Goal: Browse casually: Explore the website without a specific task or goal

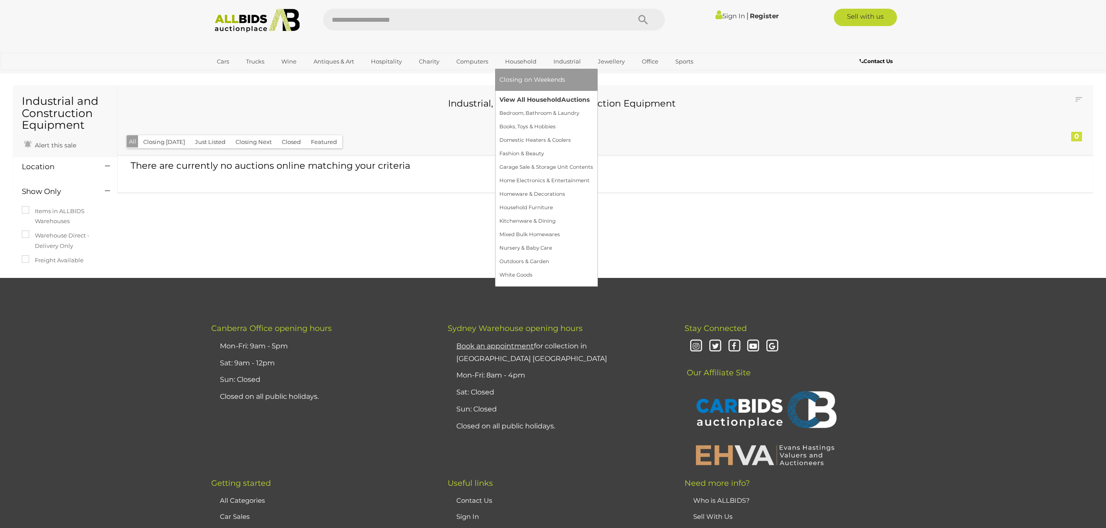
click at [572, 101] on span "Auctions" at bounding box center [575, 100] width 28 height 8
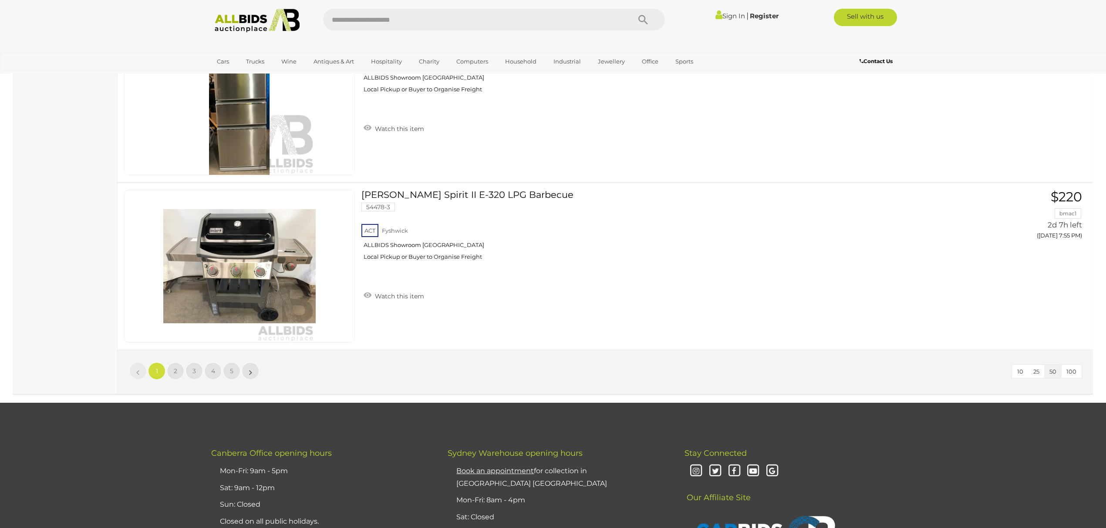
scroll to position [8299, 0]
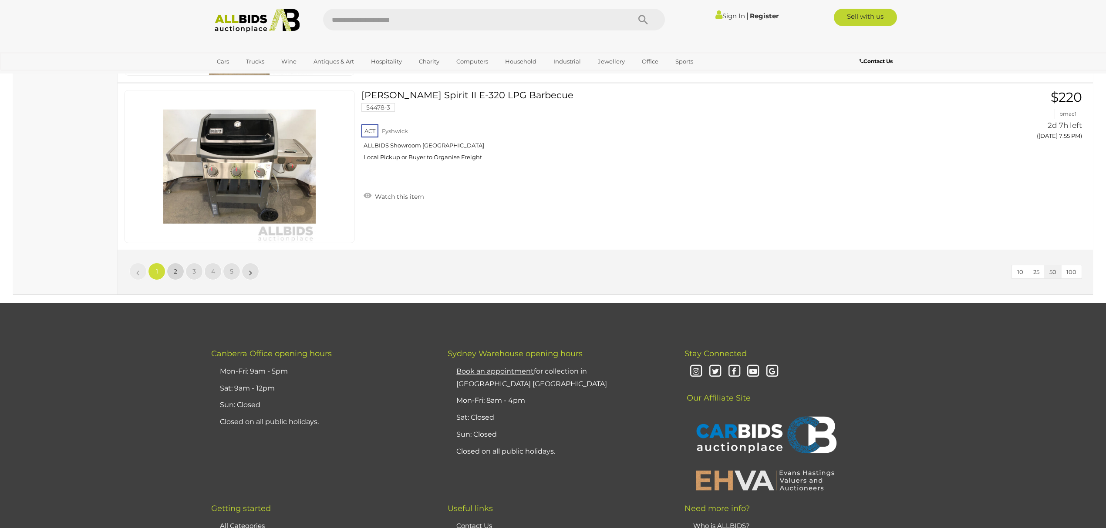
click at [173, 277] on link "2" at bounding box center [175, 271] width 17 height 17
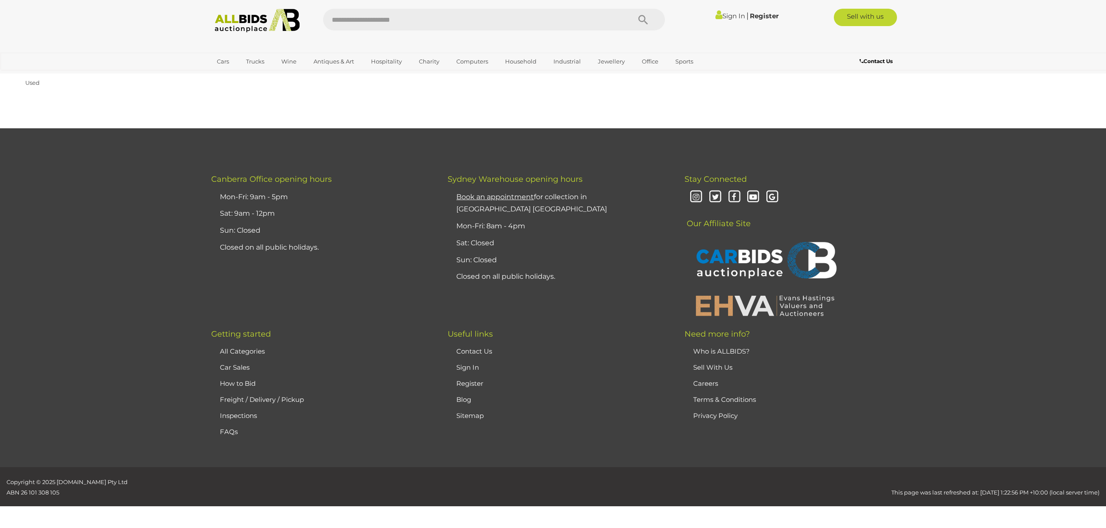
scroll to position [82, 0]
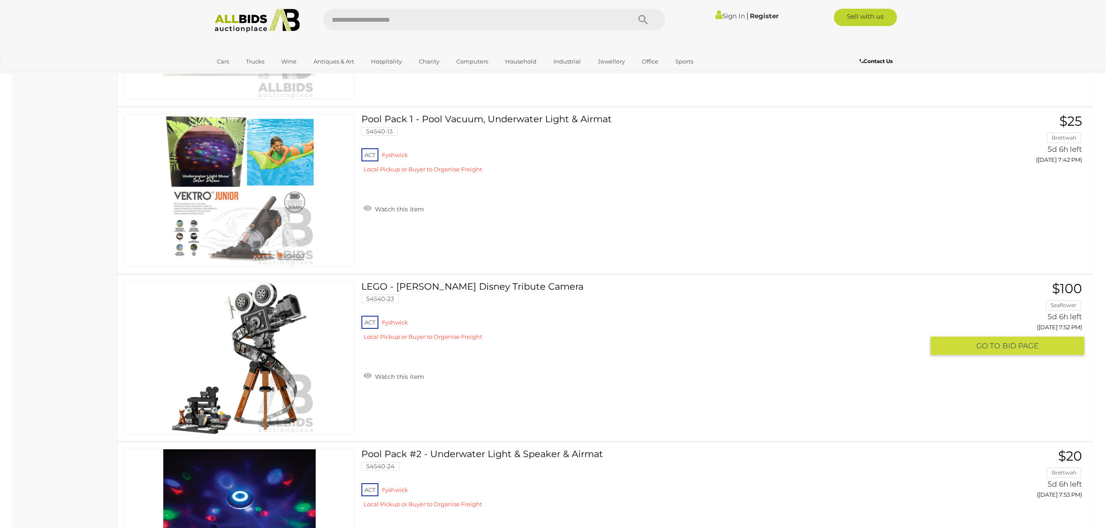
scroll to position [7917, 0]
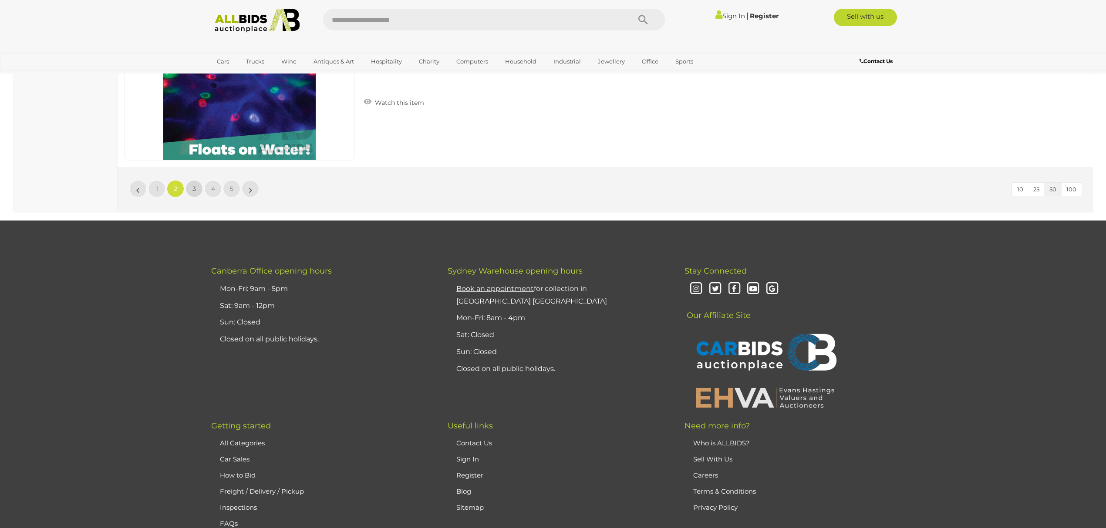
click at [194, 198] on link "3" at bounding box center [193, 188] width 17 height 17
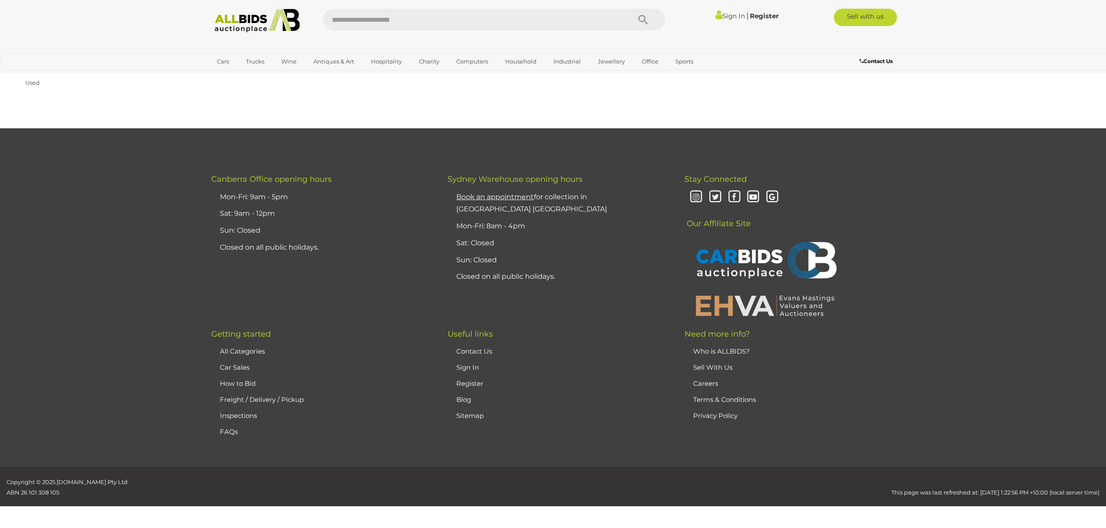
scroll to position [82, 0]
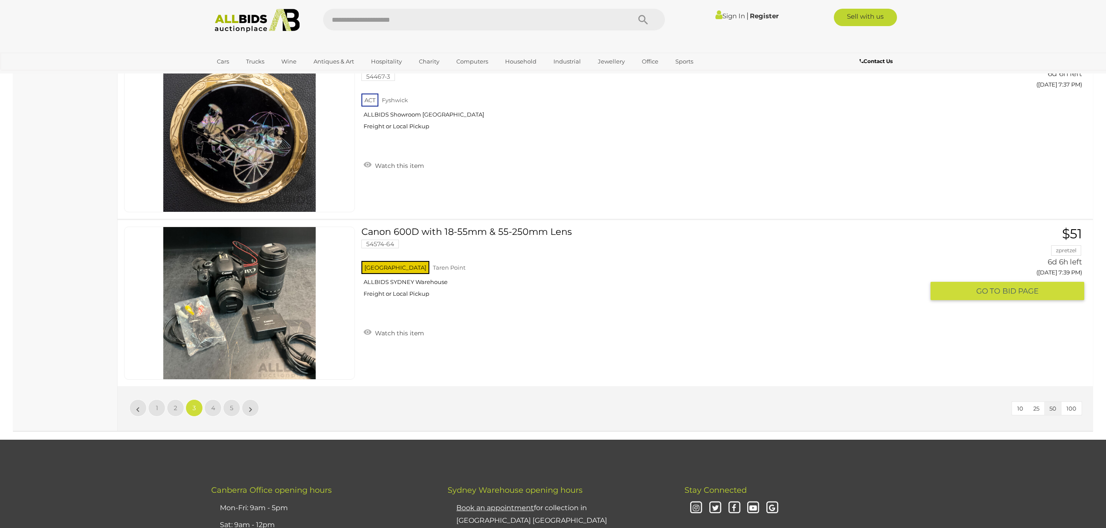
scroll to position [8183, 0]
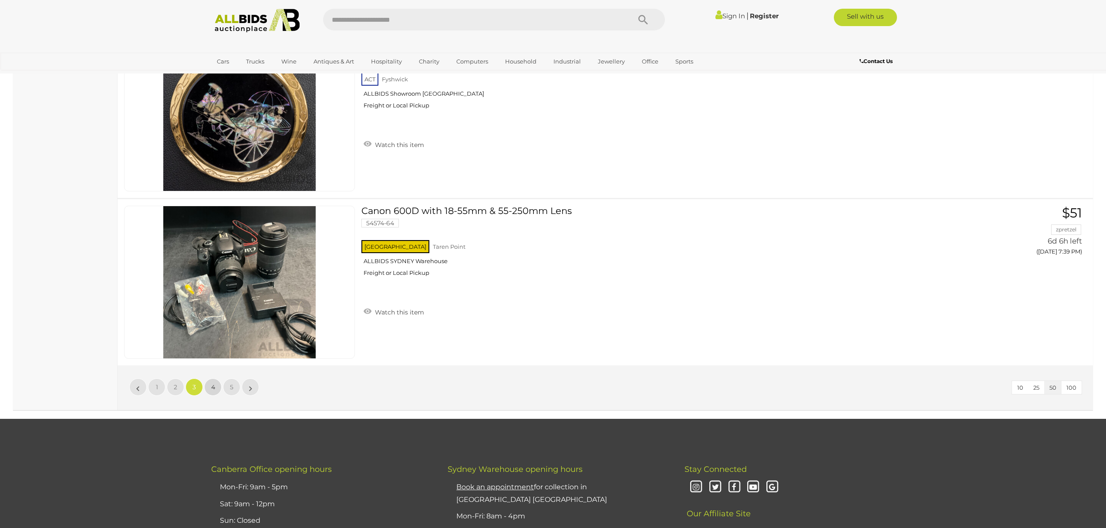
click at [215, 379] on link "4" at bounding box center [212, 387] width 17 height 17
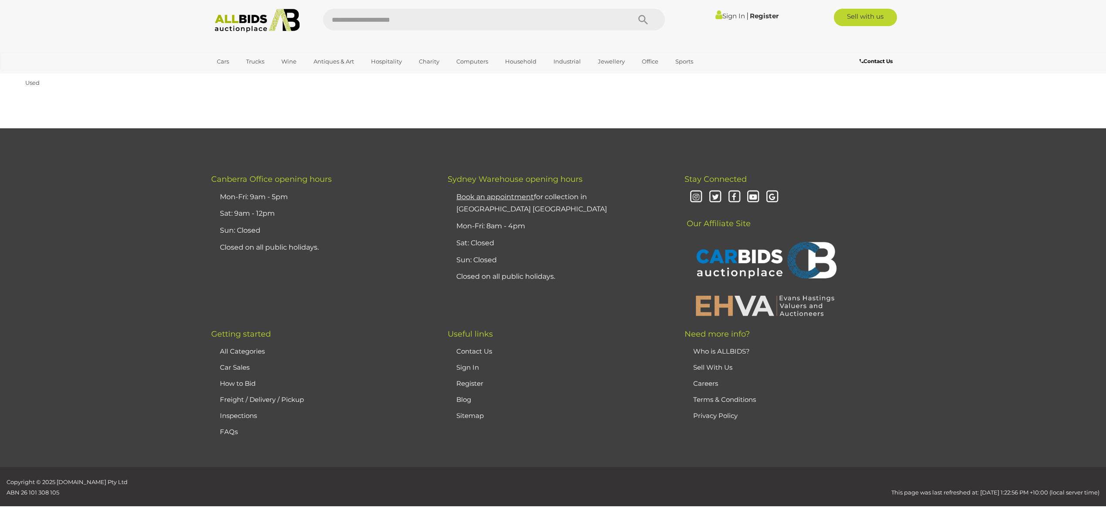
scroll to position [82, 0]
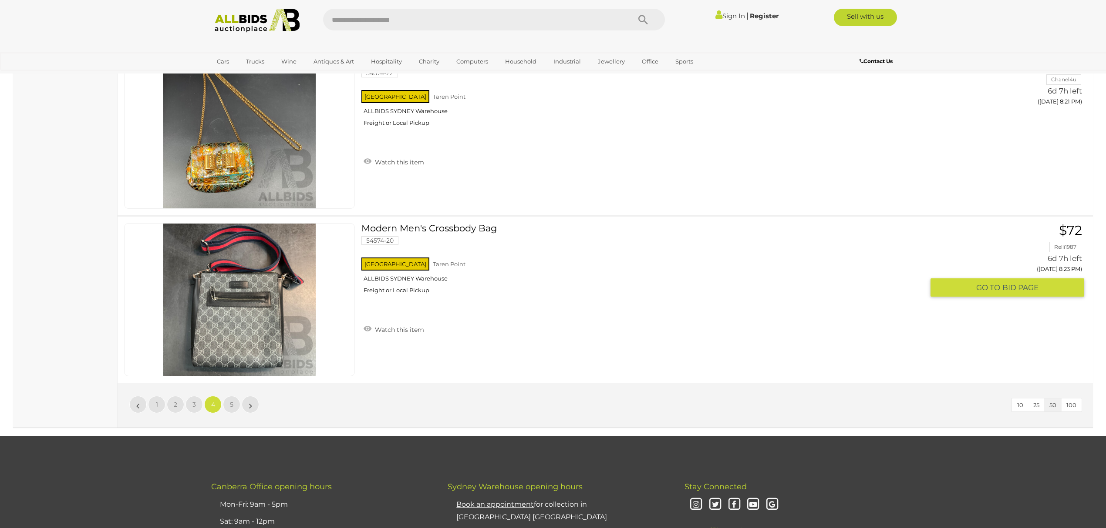
scroll to position [8208, 0]
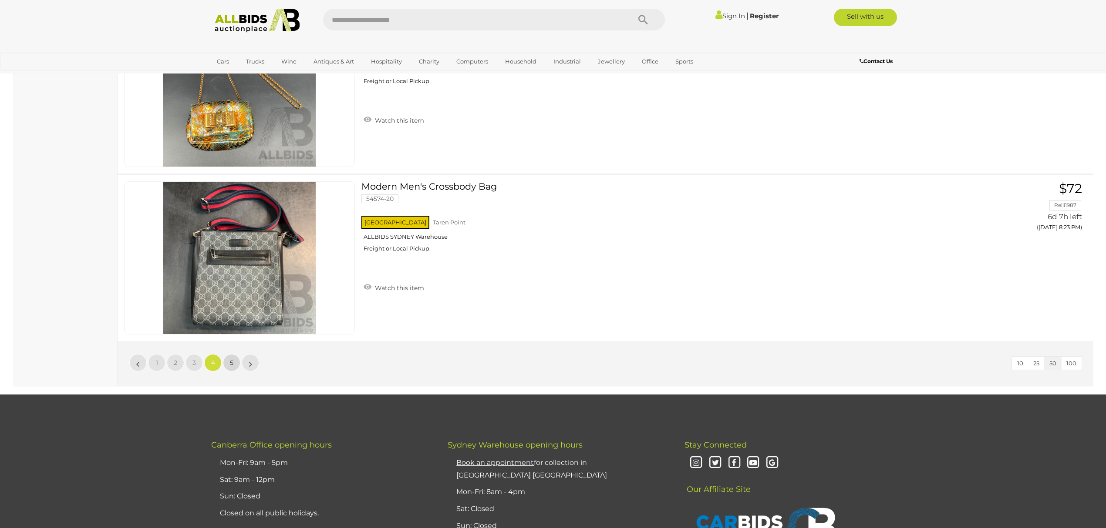
click at [237, 372] on link "5" at bounding box center [231, 362] width 17 height 17
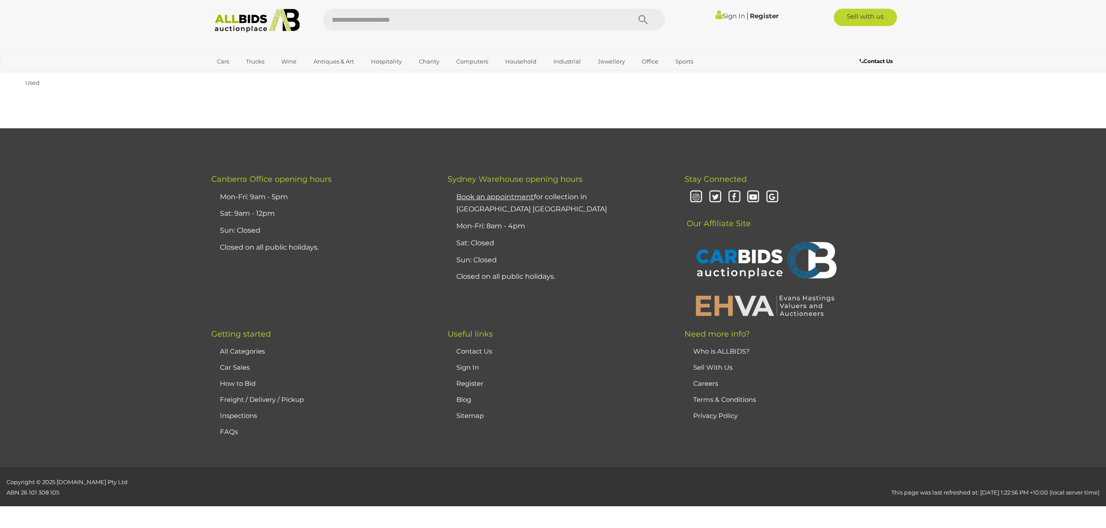
scroll to position [82, 0]
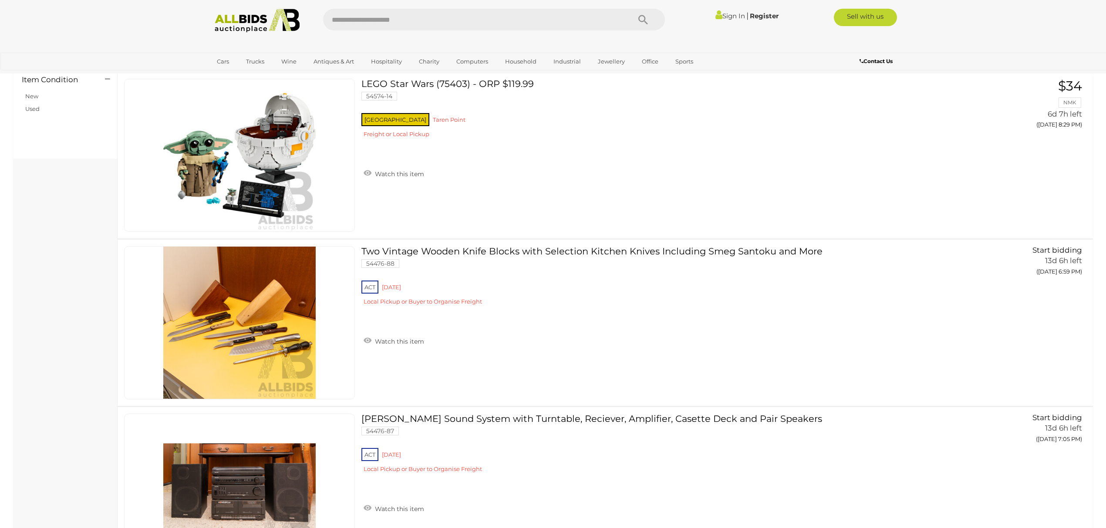
scroll to position [488, 0]
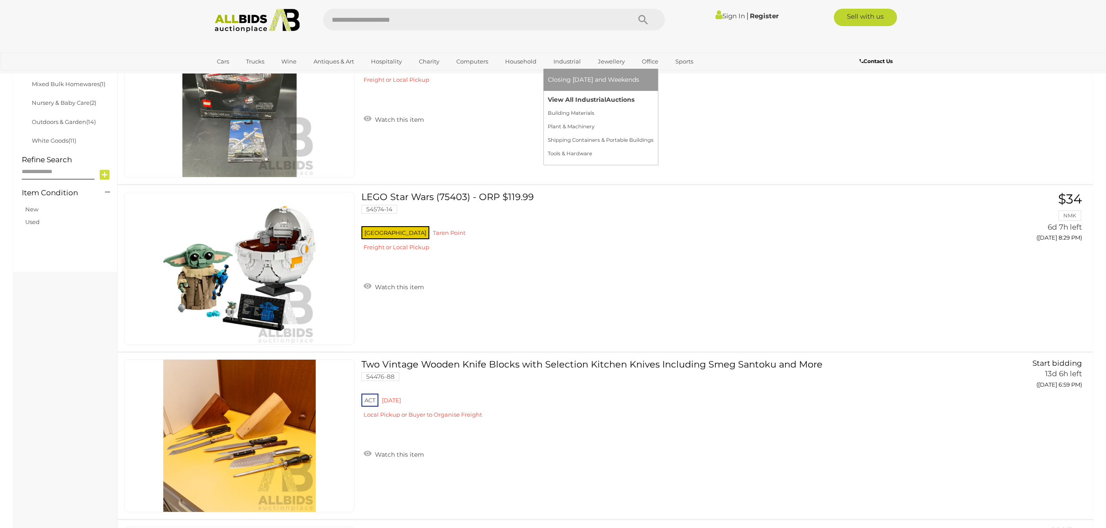
click at [572, 96] on link "View All Industrial Auctions" at bounding box center [601, 99] width 106 height 13
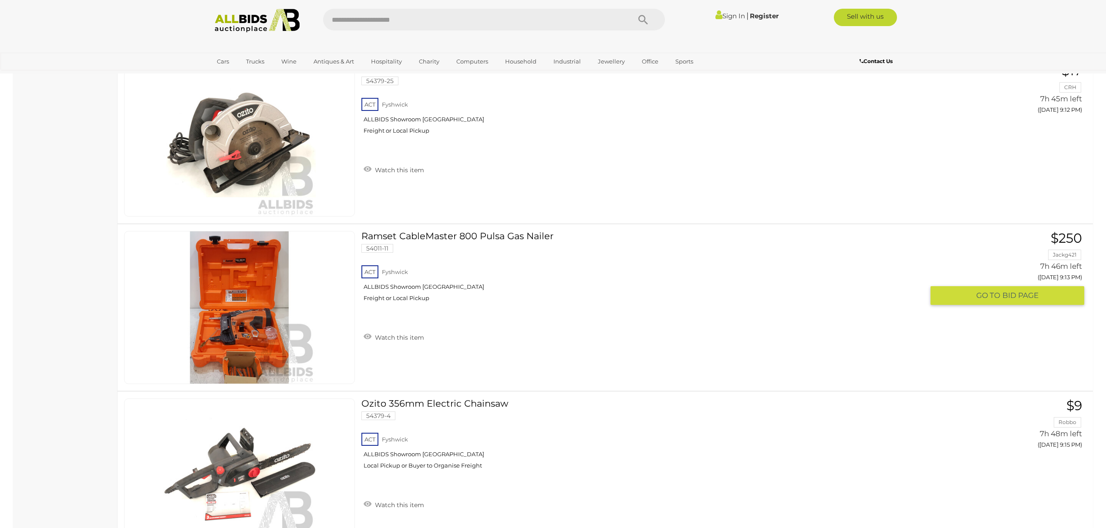
scroll to position [8299, 0]
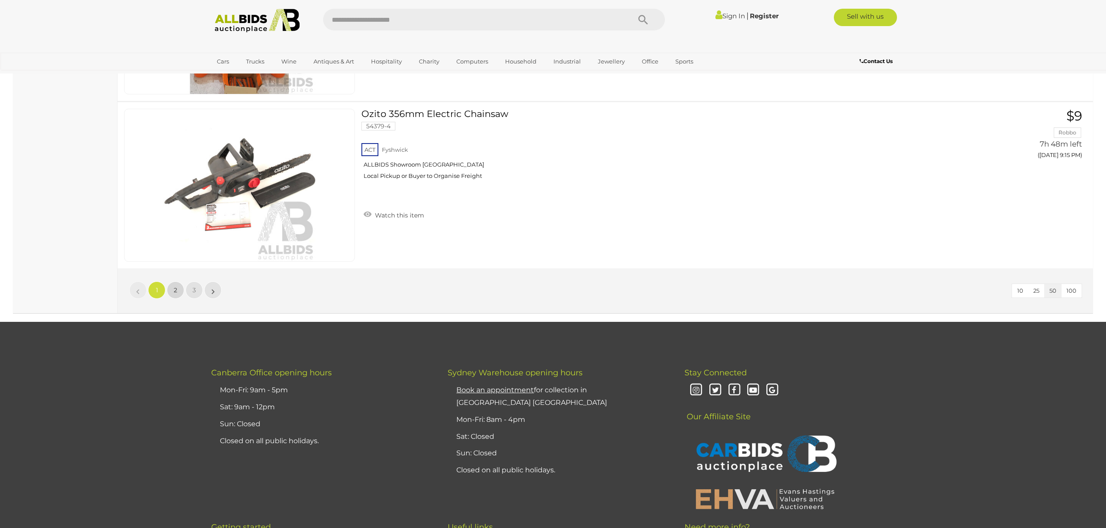
click at [178, 295] on link "2" at bounding box center [175, 290] width 17 height 17
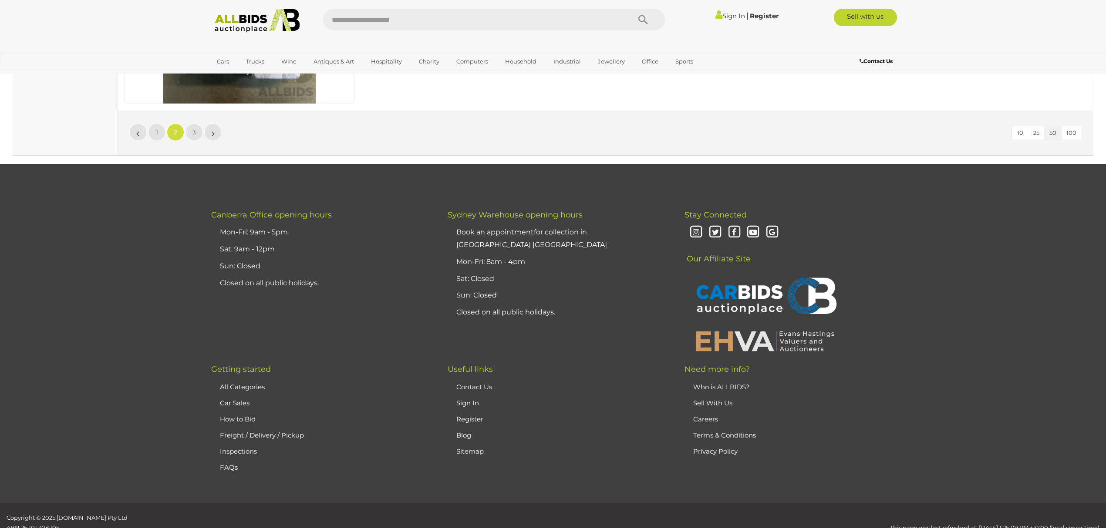
scroll to position [8459, 0]
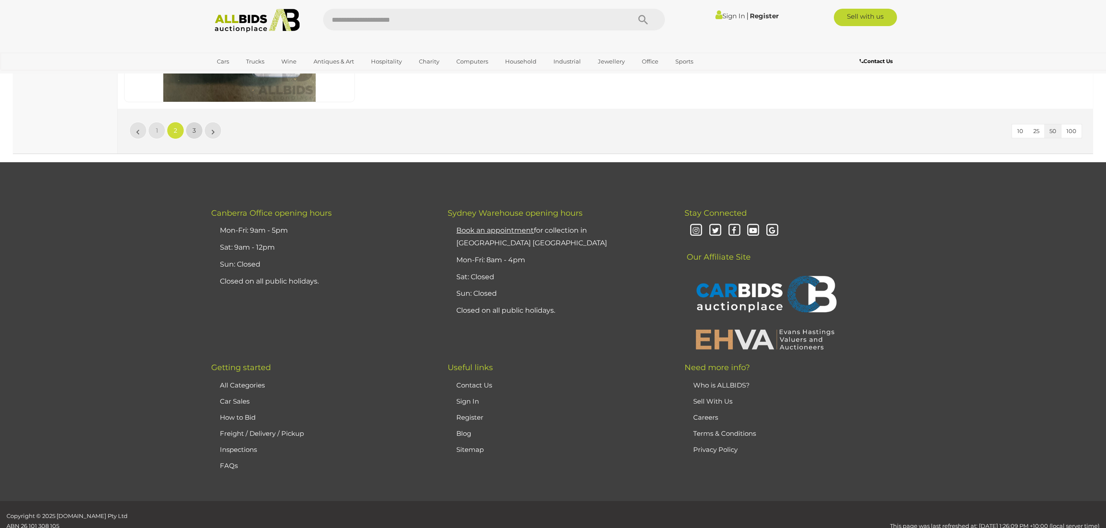
click at [193, 134] on span "3" at bounding box center [193, 131] width 3 height 8
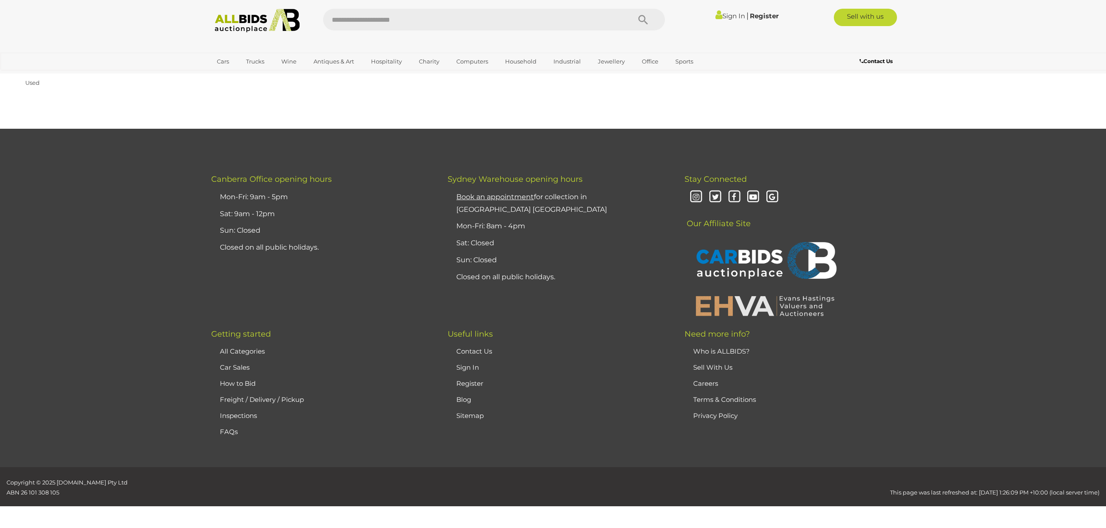
scroll to position [101, 0]
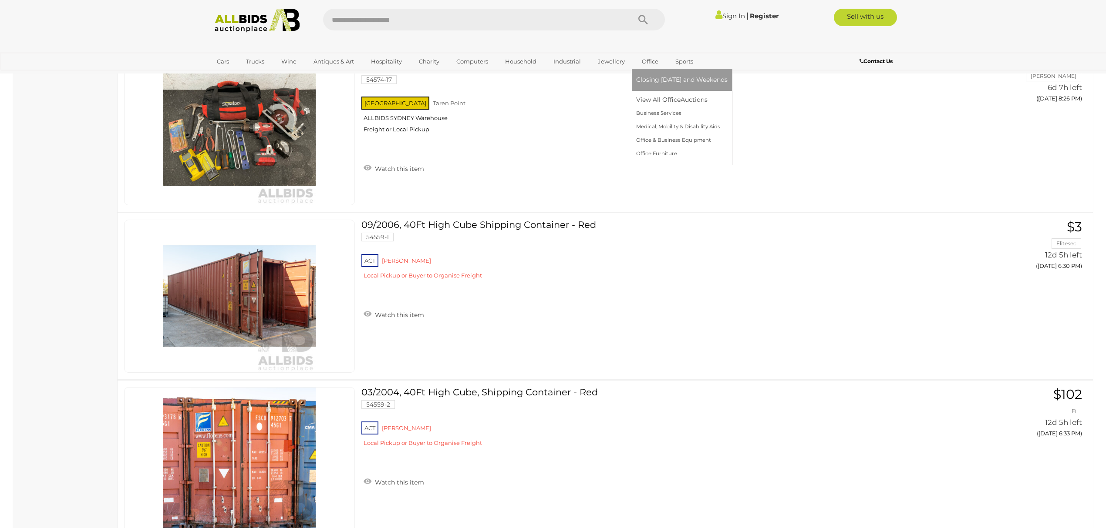
scroll to position [1959, 0]
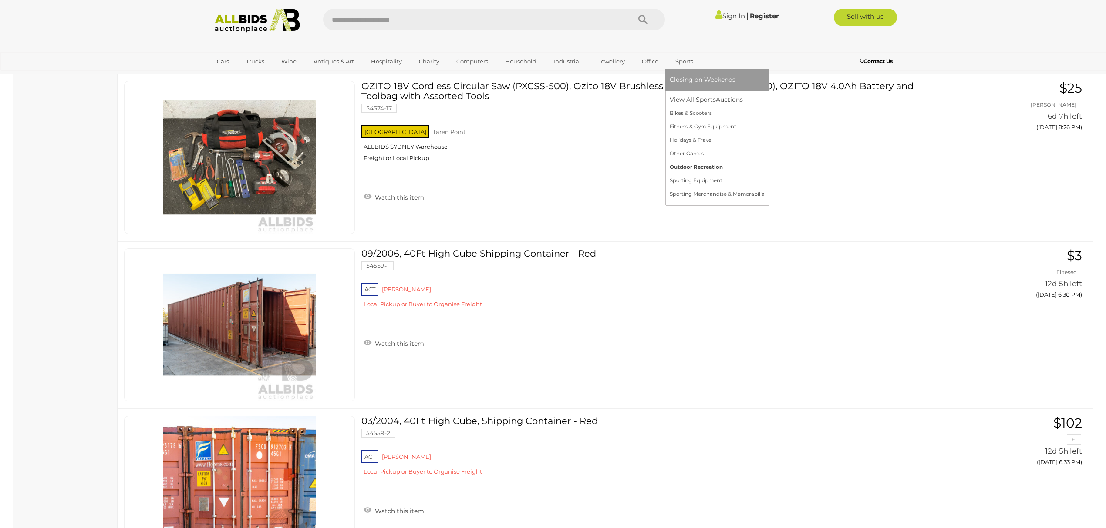
click at [709, 164] on link "Outdoor Recreation" at bounding box center [716, 167] width 95 height 13
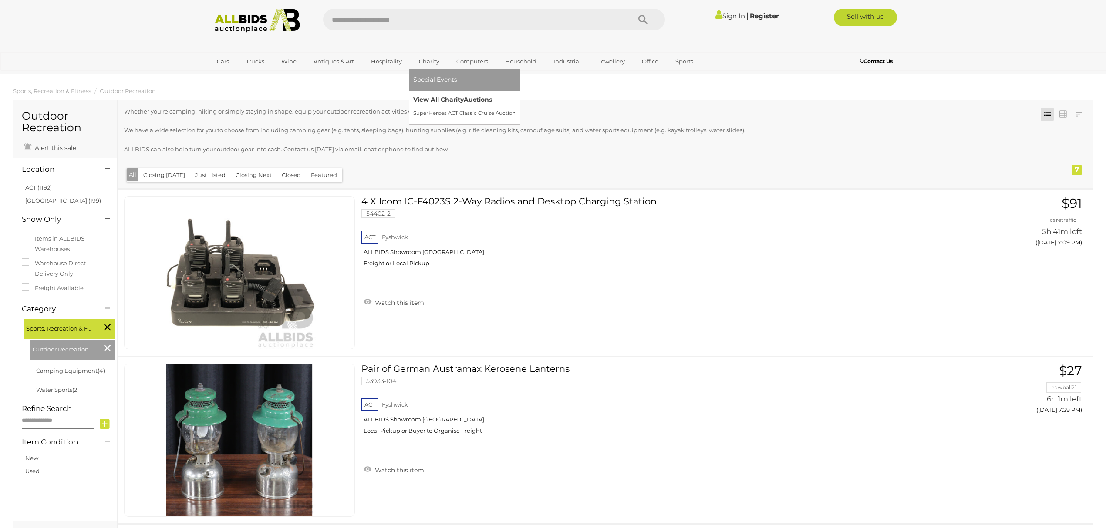
click at [445, 102] on link "View All Charity Auctions" at bounding box center [464, 99] width 102 height 13
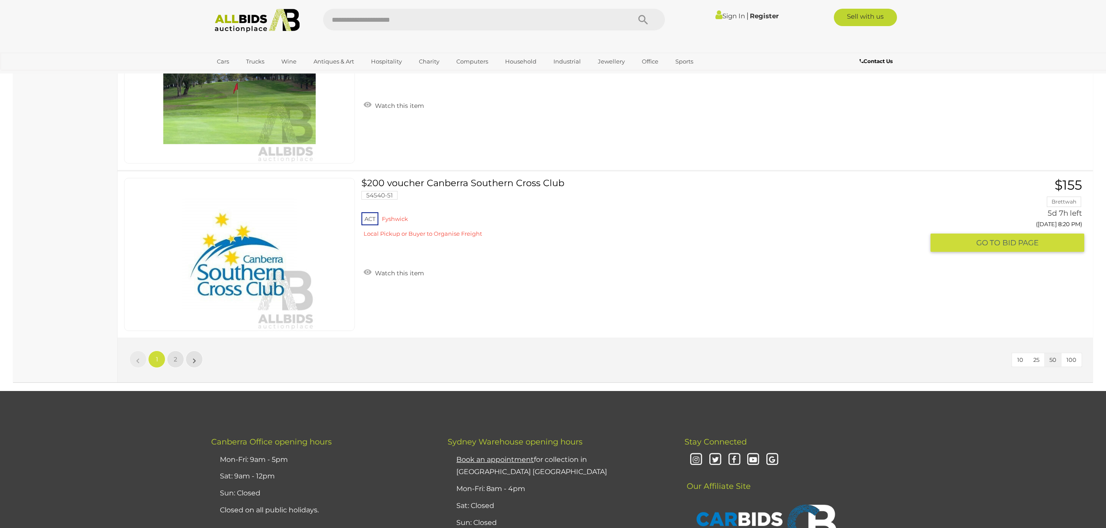
scroll to position [8241, 0]
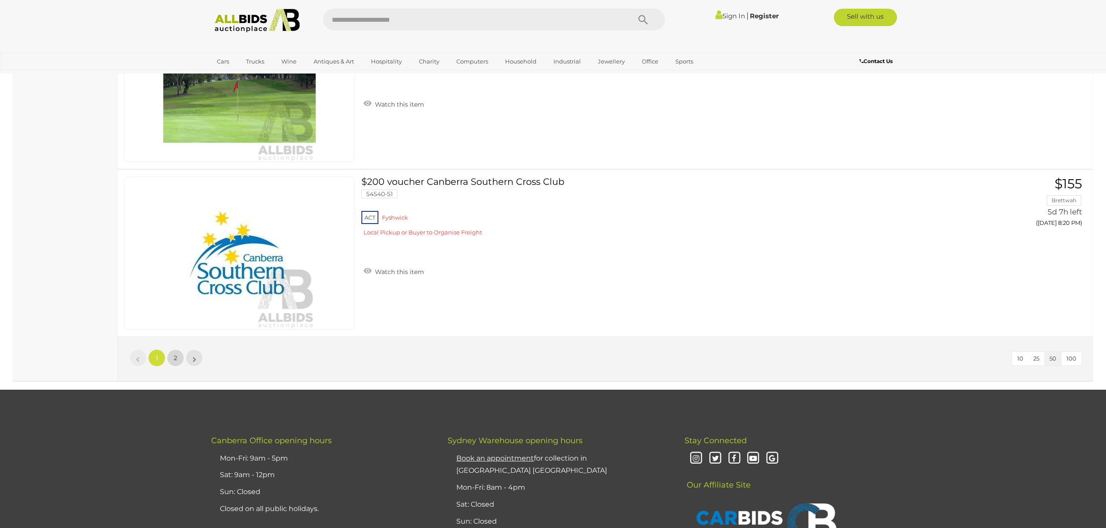
click at [174, 362] on span "2" at bounding box center [175, 358] width 3 height 8
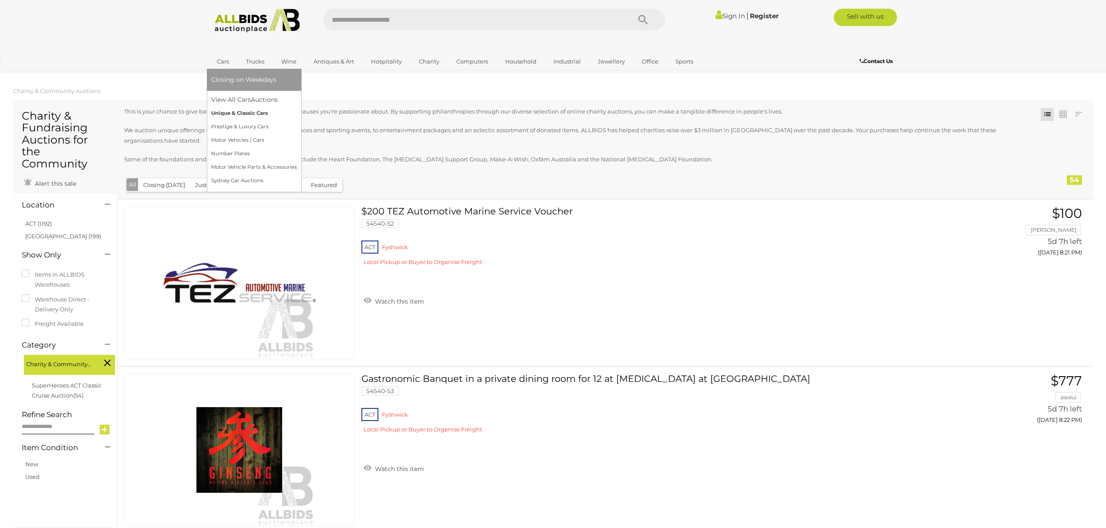
click at [259, 112] on link "Unique & Classic Cars" at bounding box center [254, 113] width 86 height 13
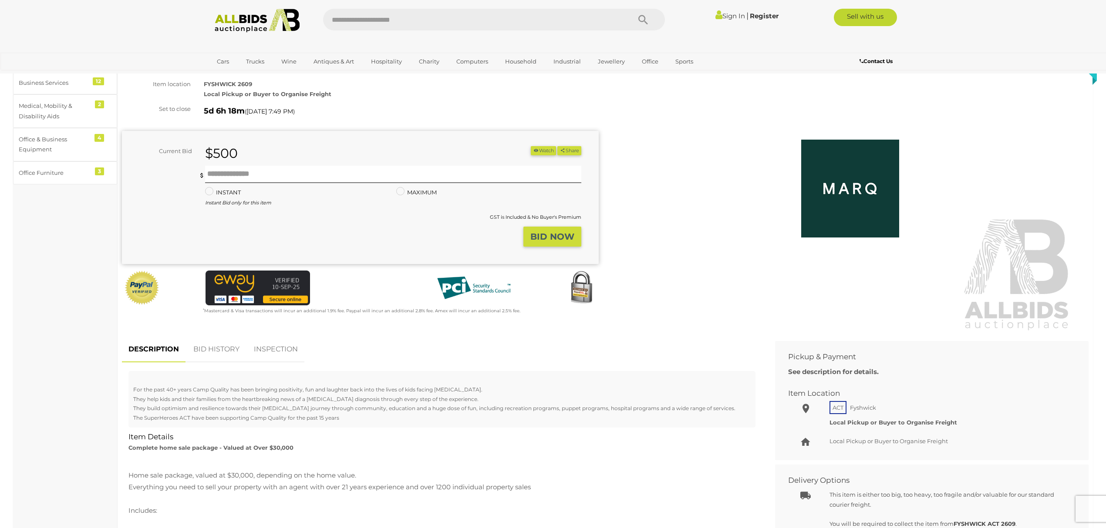
scroll to position [174, 0]
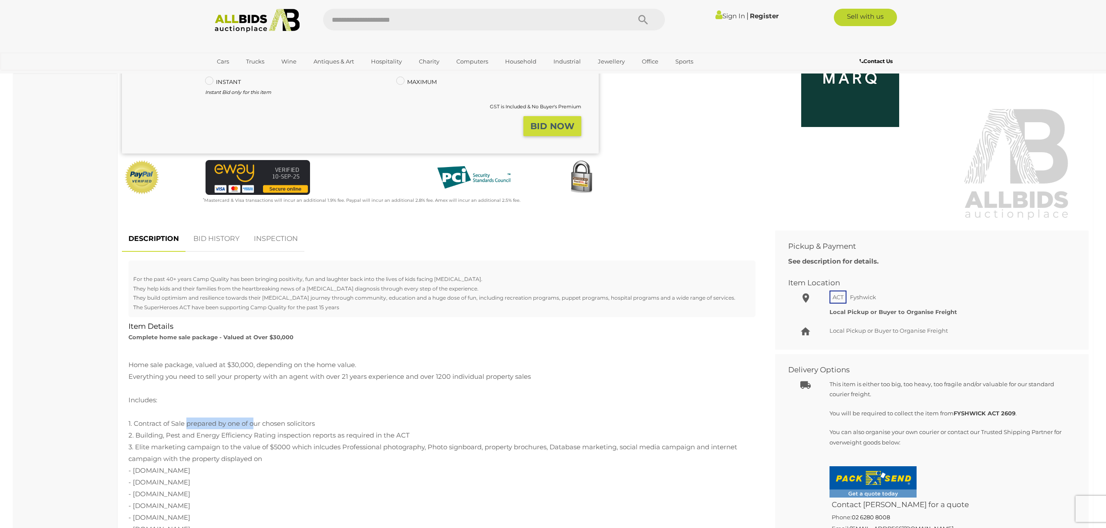
drag, startPoint x: 187, startPoint y: 423, endPoint x: 253, endPoint y: 423, distance: 66.2
click at [253, 423] on div "Home sale package, valued at $30,000, depending on the home value. Everything y…" at bounding box center [441, 482] width 627 height 270
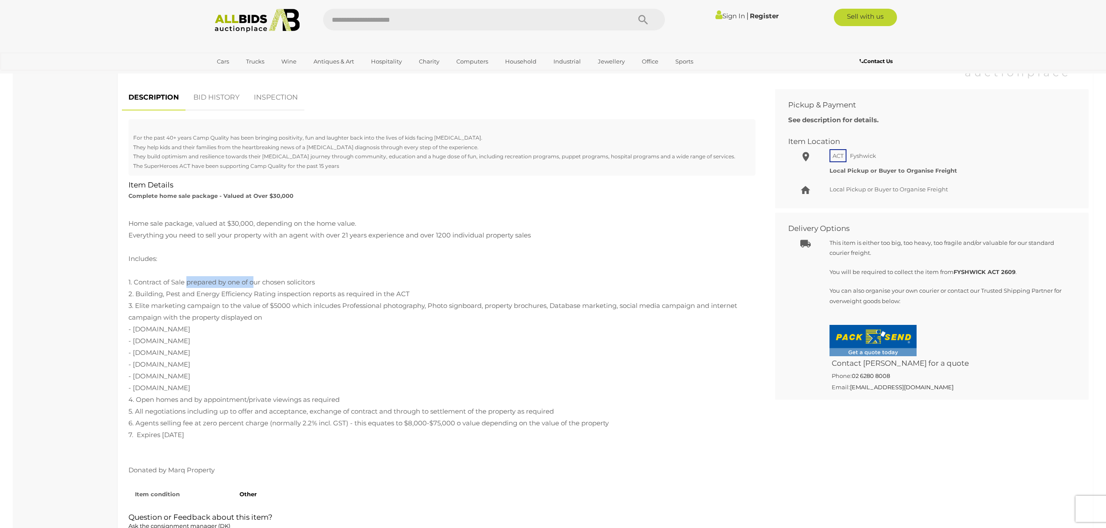
scroll to position [348, 0]
